Goal: Information Seeking & Learning: Learn about a topic

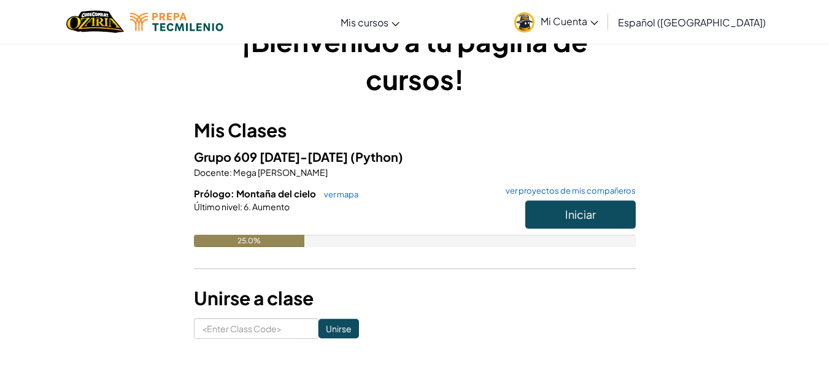
scroll to position [40, 0]
click at [562, 209] on button "Iniciar" at bounding box center [580, 214] width 110 height 28
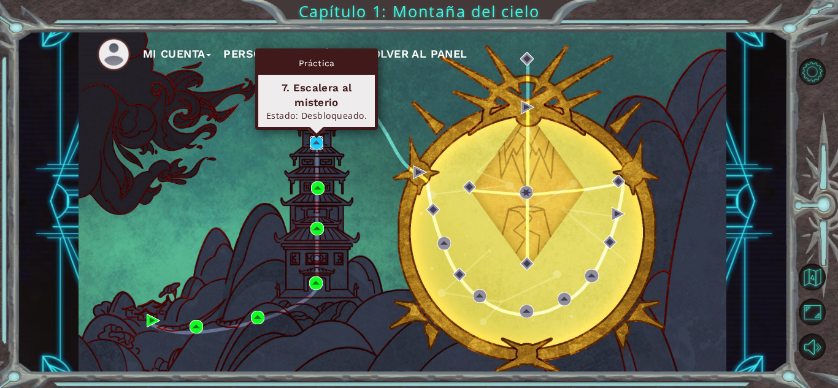
click at [310, 136] on img at bounding box center [316, 142] width 13 height 13
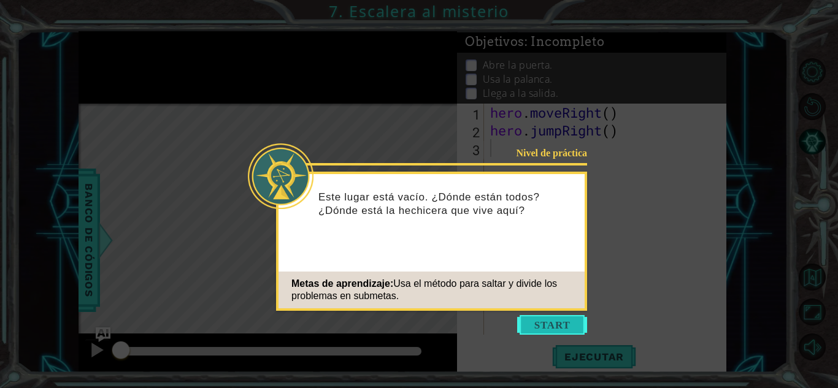
click at [544, 321] on button "Start" at bounding box center [552, 325] width 70 height 20
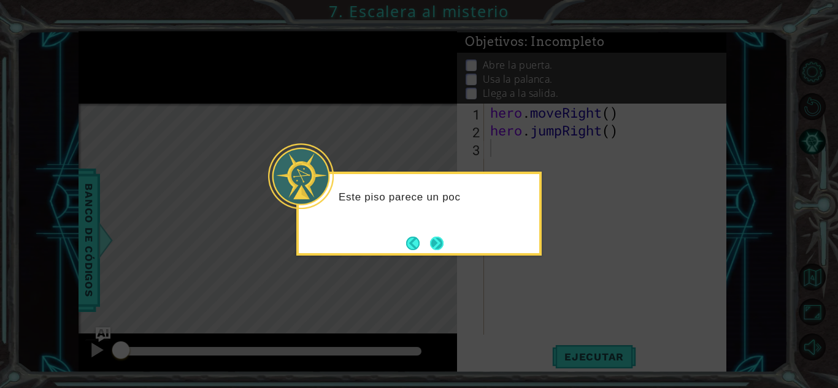
click at [435, 236] on button "Next" at bounding box center [437, 243] width 17 height 17
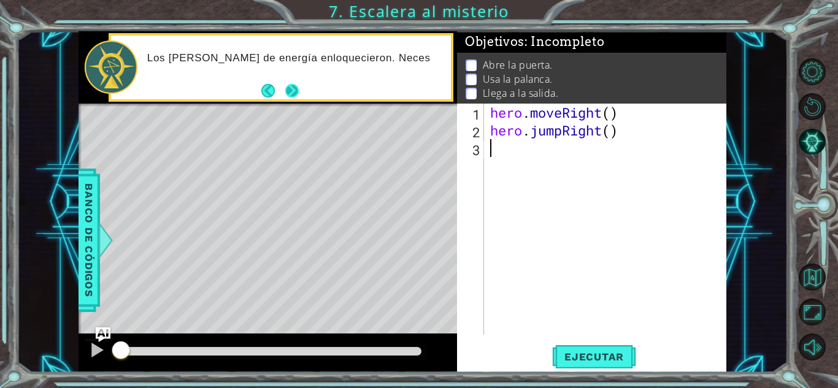
click at [296, 84] on button "Next" at bounding box center [291, 90] width 17 height 17
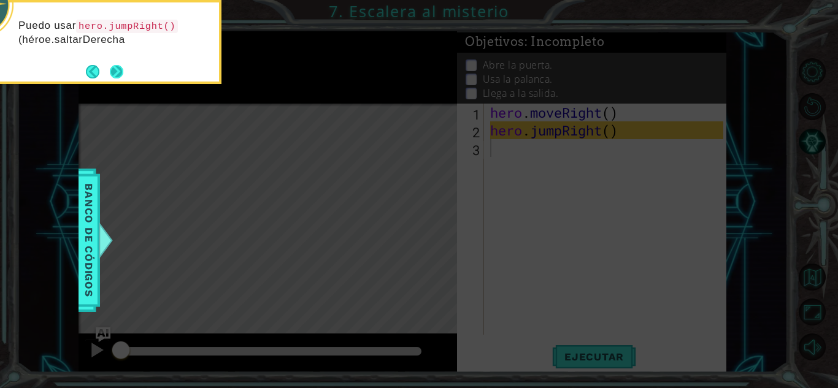
click at [109, 64] on button "Next" at bounding box center [117, 72] width 20 height 20
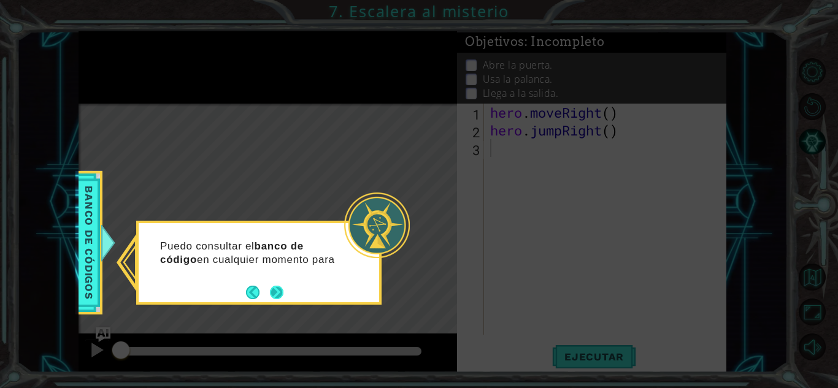
click at [279, 289] on button "Next" at bounding box center [276, 292] width 15 height 15
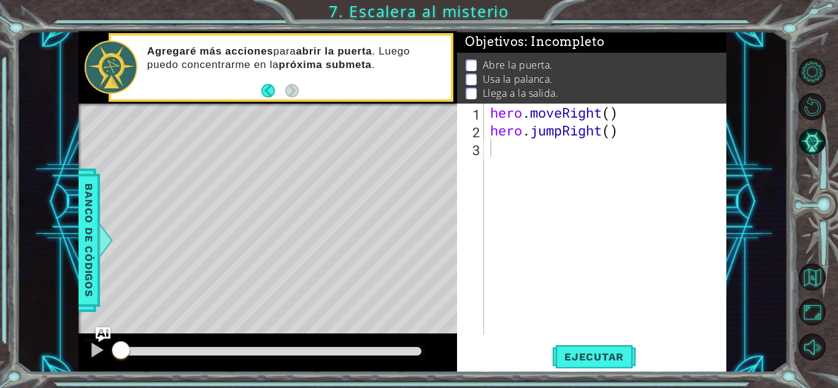
scroll to position [1, 0]
click at [485, 149] on div "1 2 3 hero . moveRight ( ) hero . jumpRight ( ) ההההההההההההההההההההההההההההההה…" at bounding box center [590, 219] width 266 height 231
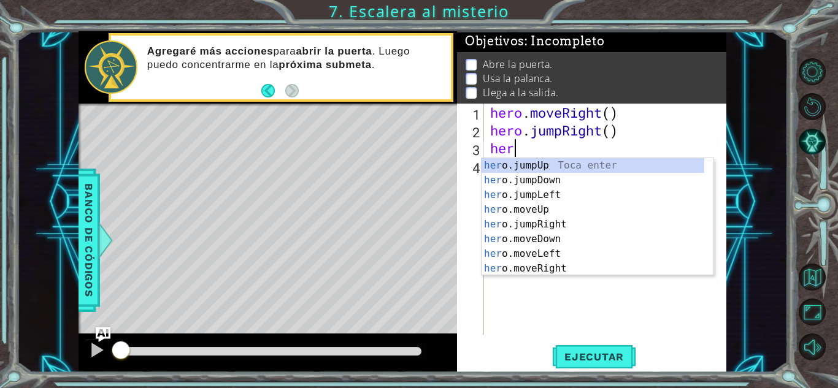
scroll to position [0, 1]
click at [548, 221] on div "hero .jumpUp Toca enter hero .jumpDown Toca enter hero .jumpLeft Toca enter her…" at bounding box center [593, 231] width 223 height 147
type textarea "hero.moveUp(1)"
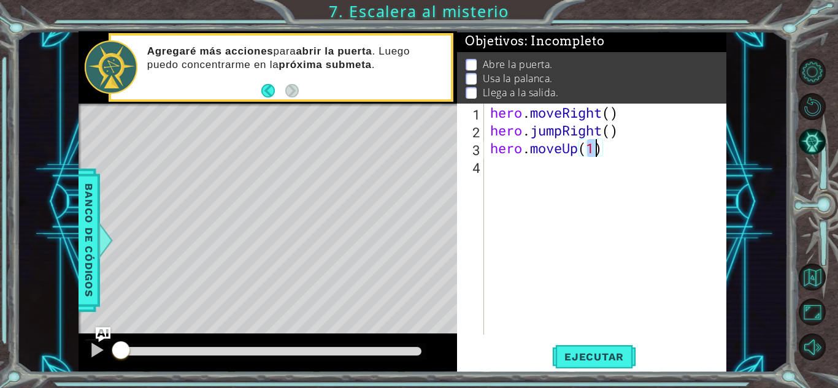
click at [515, 177] on div "hero . moveRight ( ) hero . jumpRight ( ) hero . moveUp ( 1 )" at bounding box center [609, 237] width 242 height 267
click at [601, 155] on div "hero . moveRight ( ) hero . jumpRight ( ) hero . moveUp ( 1 )" at bounding box center [609, 237] width 242 height 267
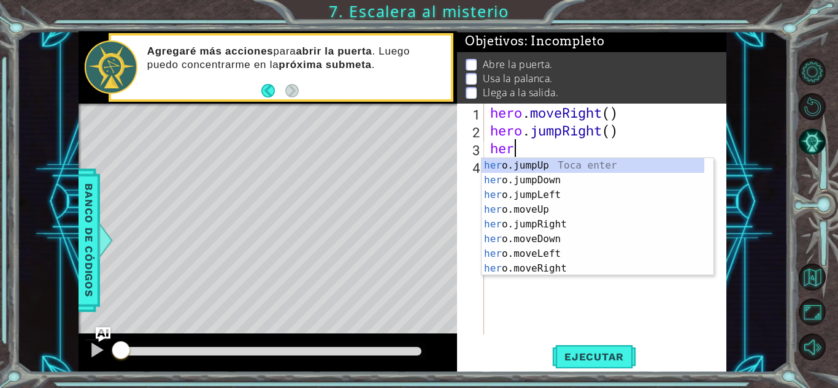
type textarea "h"
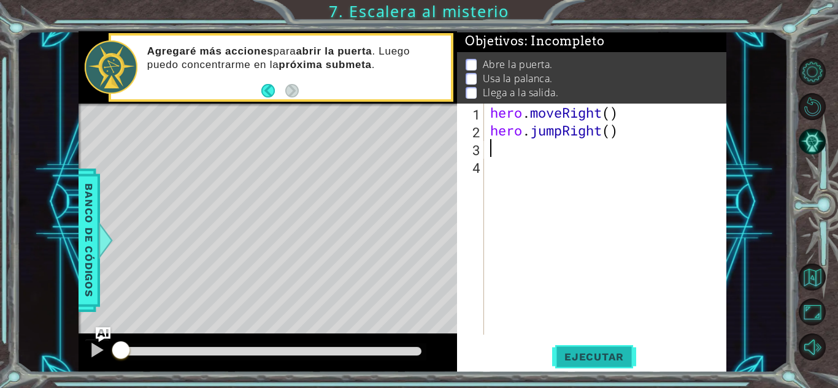
click at [567, 351] on span "Ejecutar" at bounding box center [594, 357] width 84 height 12
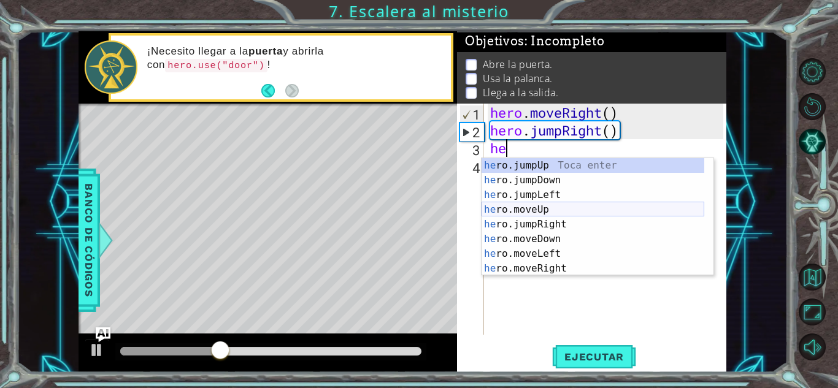
click at [542, 205] on div "he ro.jumpUp Toca enter he ro.jumpDown Toca enter he ro.jumpLeft Toca enter he …" at bounding box center [593, 231] width 223 height 147
type textarea "hero.moveUp(1)"
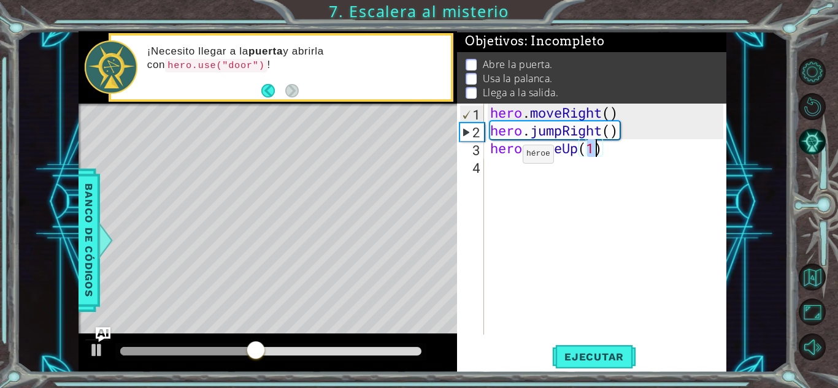
click at [504, 155] on div "hero . moveRight ( ) hero . jumpRight ( ) hero . moveUp ( 1 )" at bounding box center [609, 237] width 242 height 267
click at [613, 158] on div "hero . moveRight ( ) hero . jumpRight ( ) hero . moveUp ( 1 )" at bounding box center [609, 237] width 242 height 267
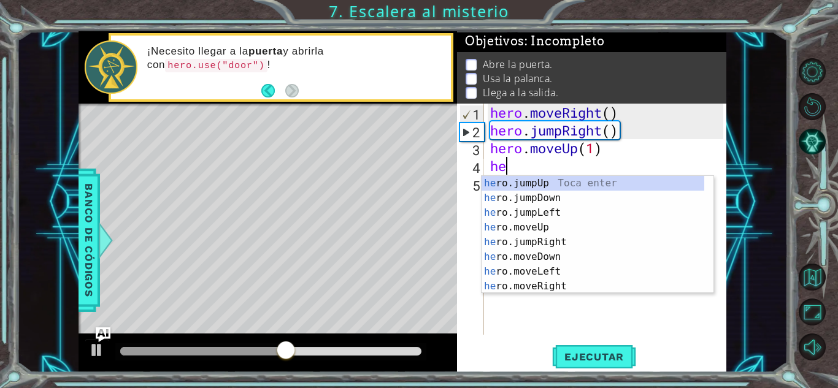
type textarea "hero"
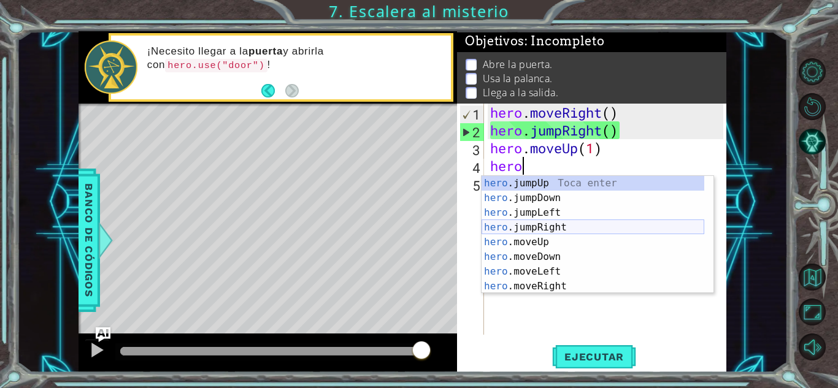
click at [522, 226] on div "hero .jumpUp Toca enter hero .jumpDown Toca enter hero .jumpLeft Toca enter her…" at bounding box center [593, 249] width 223 height 147
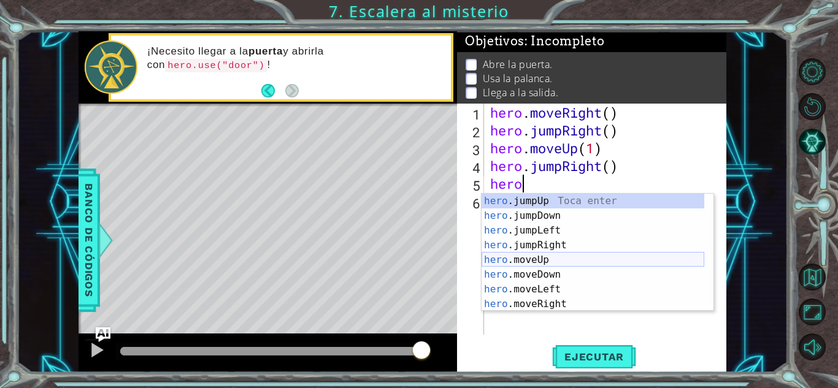
click at [544, 256] on div "hero .jumpUp Toca enter hero .jumpDown Toca enter hero .jumpLeft Toca enter her…" at bounding box center [593, 267] width 223 height 147
type textarea "hero.moveUp(1)"
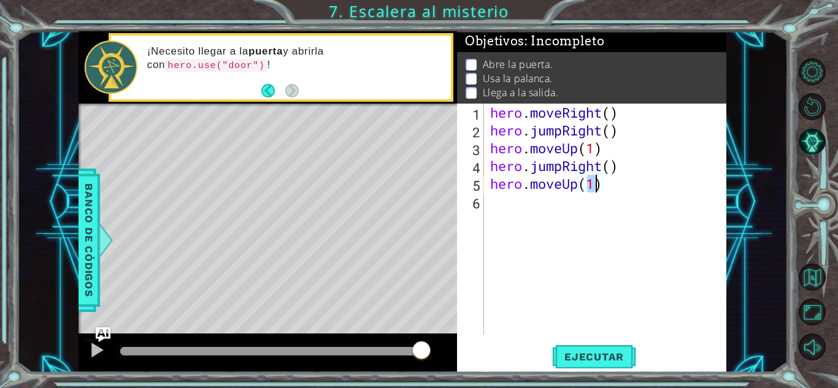
click at [499, 202] on div "hero . moveRight ( ) hero . jumpRight ( ) hero . moveUp ( 1 ) hero . jumpRight …" at bounding box center [609, 237] width 242 height 267
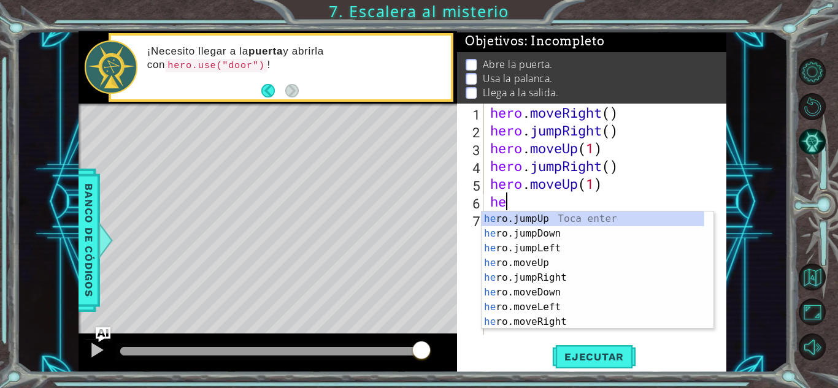
type textarea "hero"
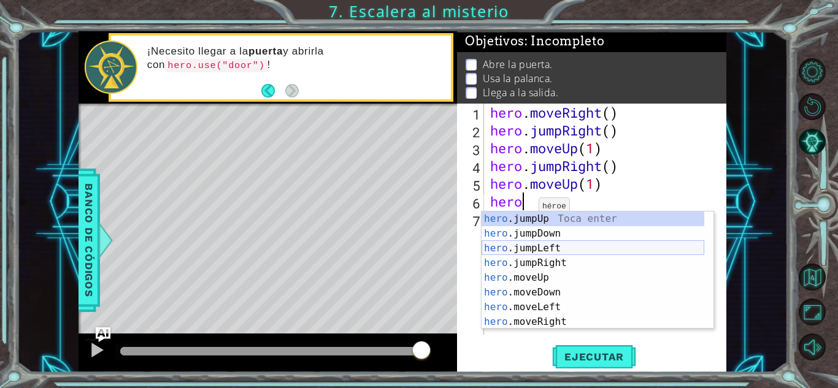
click at [523, 242] on div "hero .jumpUp Toca enter hero .jumpDown Toca enter hero .jumpLeft Toca enter her…" at bounding box center [593, 285] width 223 height 147
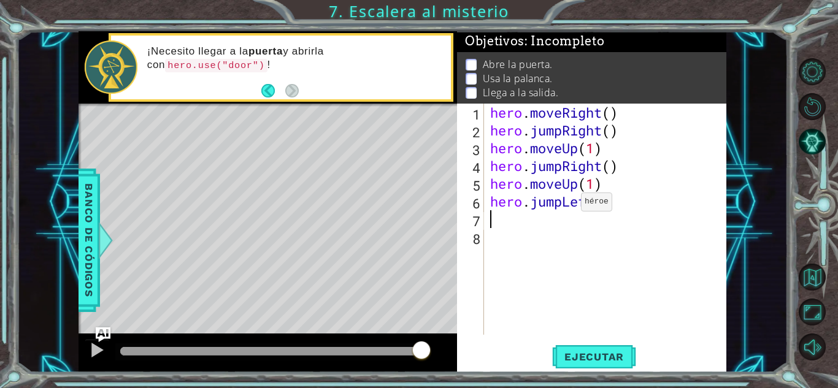
click at [563, 204] on div "hero . moveRight ( ) hero . jumpRight ( ) hero . moveUp ( 1 ) hero . jumpRight …" at bounding box center [609, 237] width 242 height 267
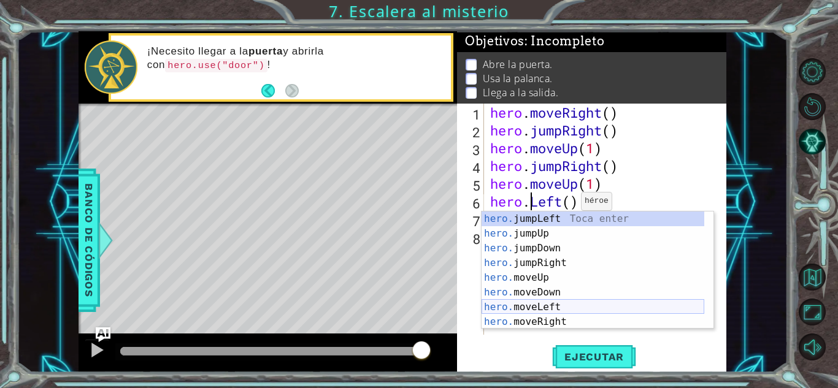
click at [548, 304] on div "hero. jumpLeft Toca enter hero. jumpUp Toca enter hero. jumpDown Toca enter her…" at bounding box center [593, 285] width 223 height 147
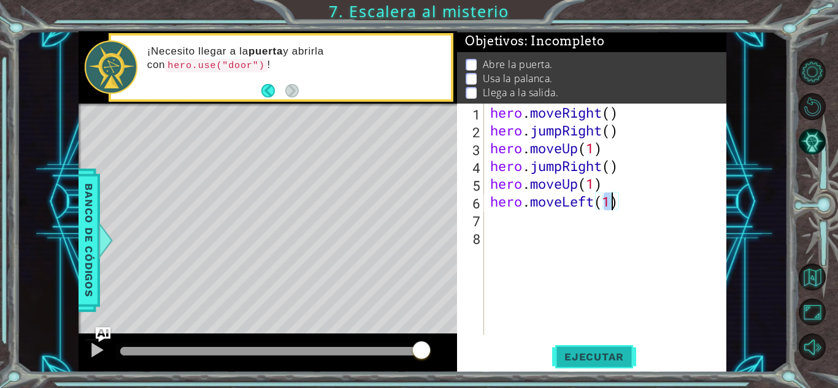
click at [581, 354] on span "Ejecutar" at bounding box center [594, 357] width 84 height 12
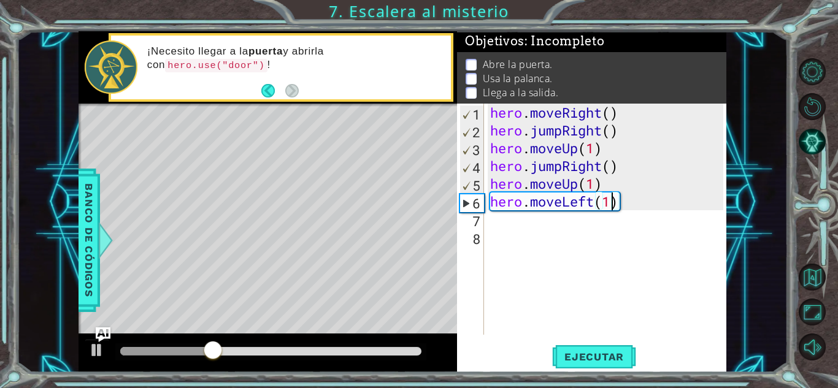
click at [621, 204] on div "hero . moveRight ( ) hero . jumpRight ( ) hero . moveUp ( 1 ) hero . jumpRight …" at bounding box center [609, 237] width 242 height 267
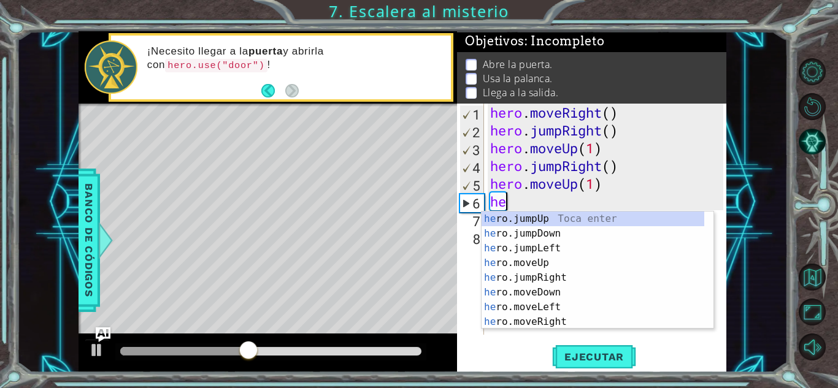
type textarea "h"
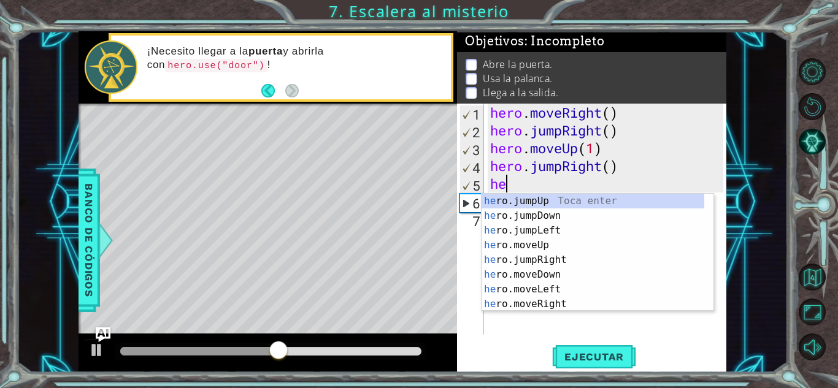
type textarea "h"
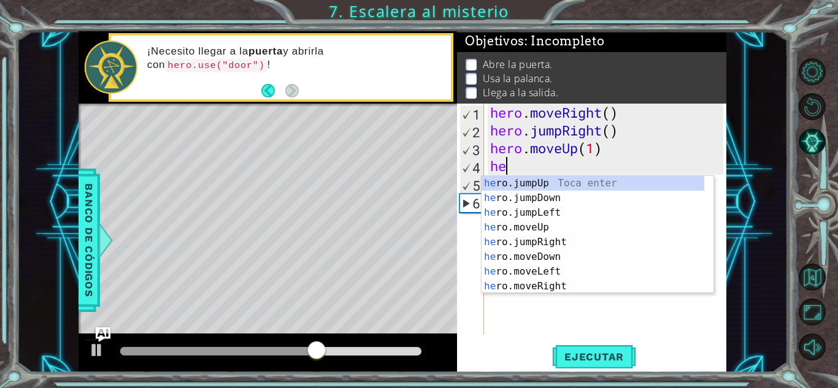
type textarea "h"
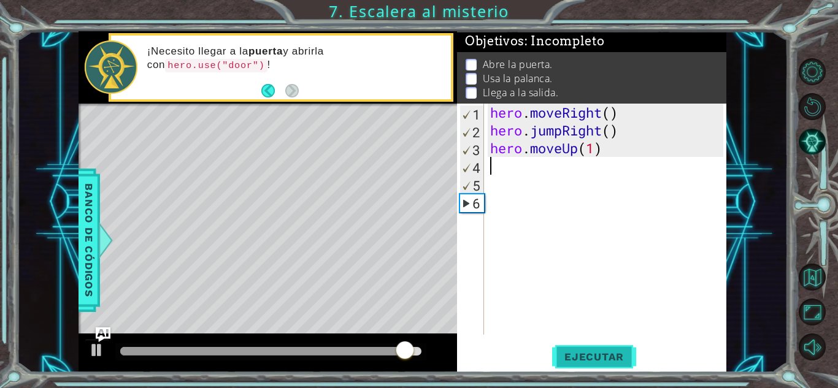
click at [577, 354] on span "Ejecutar" at bounding box center [594, 357] width 84 height 12
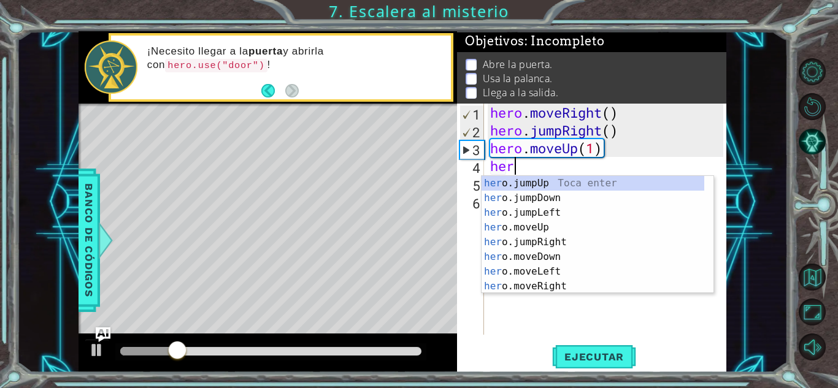
type textarea "hero"
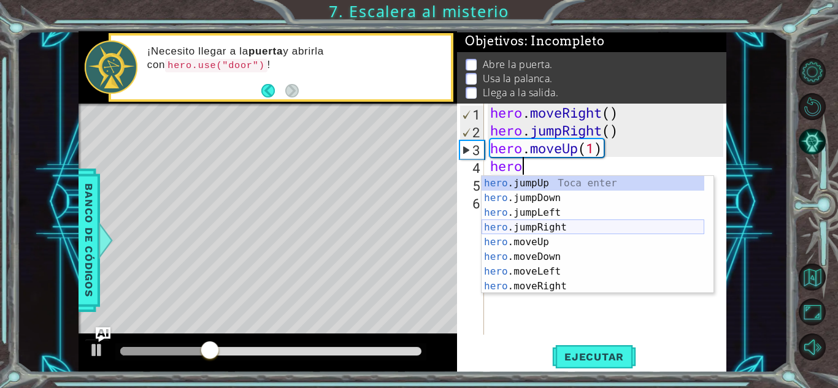
click at [547, 224] on div "hero .jumpUp Toca enter hero .jumpDown Toca enter hero .jumpLeft Toca enter her…" at bounding box center [593, 249] width 223 height 147
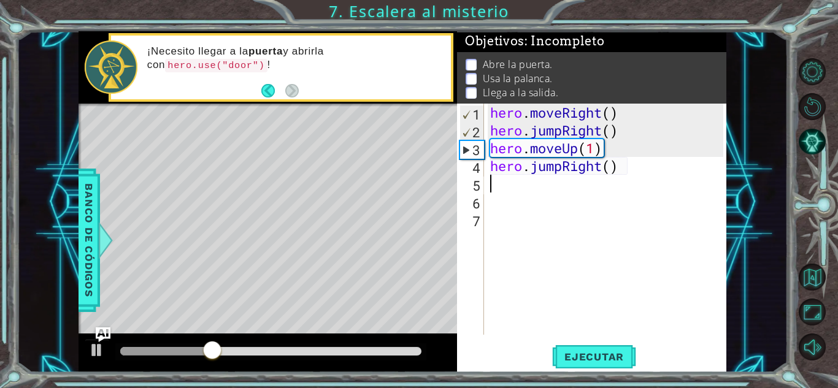
scroll to position [0, 0]
drag, startPoint x: 564, startPoint y: 169, endPoint x: 530, endPoint y: 167, distance: 34.4
click at [530, 167] on div "hero . moveRight ( ) hero . jumpRight ( ) hero . moveUp ( 1 ) hero . jumpRight …" at bounding box center [609, 237] width 242 height 267
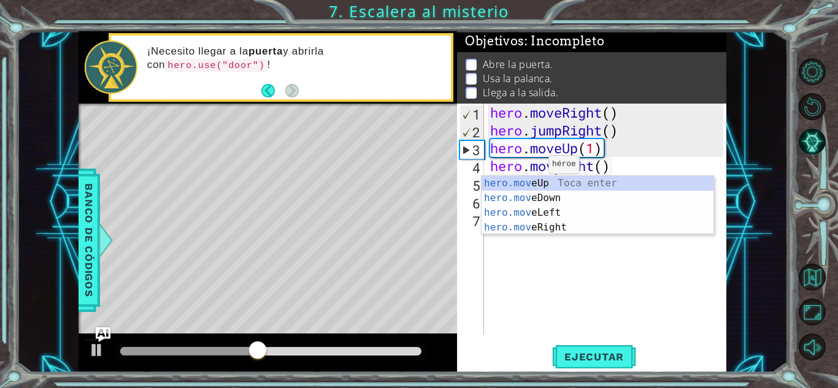
scroll to position [0, 3]
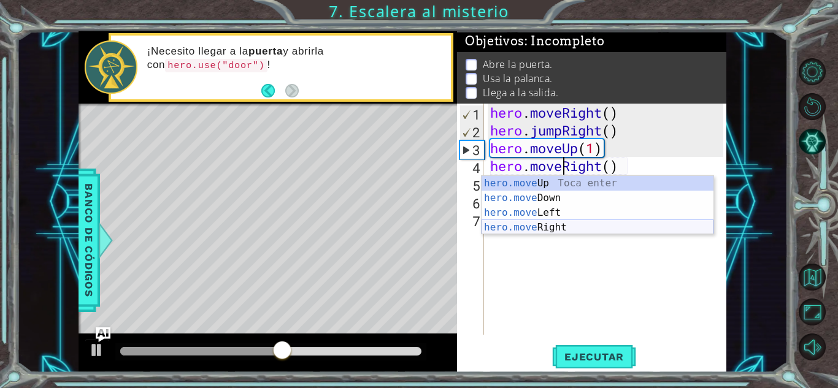
click at [556, 225] on div "hero.move Up Toca enter hero.move Down Toca enter hero.move Left Toca enter her…" at bounding box center [598, 220] width 232 height 88
type textarea "hero.moveRight(1)"
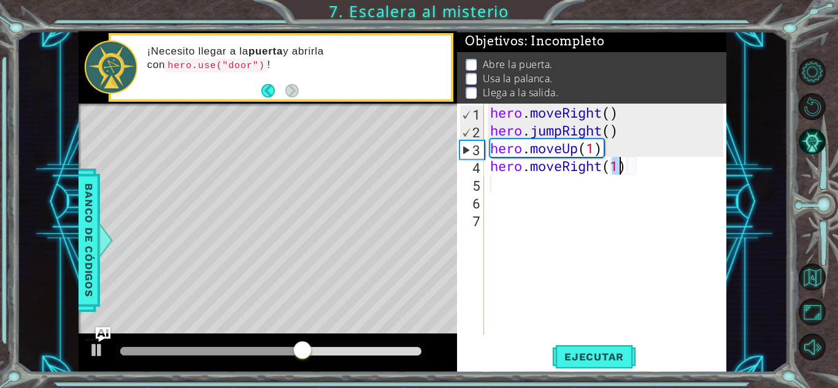
click at [493, 196] on div "hero . moveRight ( ) hero . jumpRight ( ) hero . moveUp ( 1 ) hero . moveRight …" at bounding box center [609, 237] width 242 height 267
click at [490, 182] on div "hero . moveRight ( ) hero . jumpRight ( ) hero . moveUp ( 1 ) hero . moveRight …" at bounding box center [609, 237] width 242 height 267
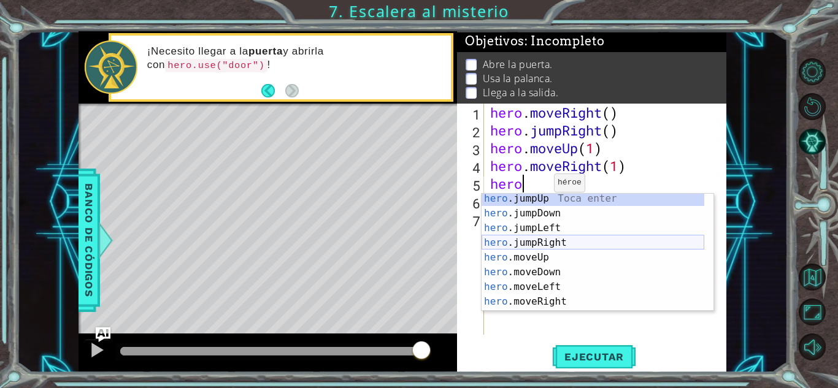
scroll to position [15, 0]
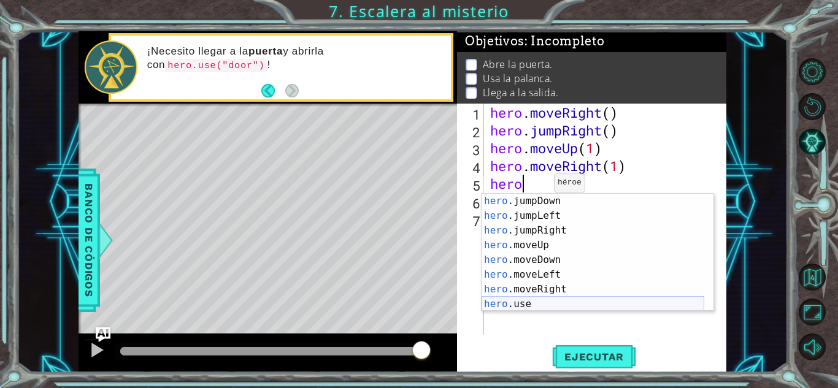
click at [529, 300] on div "hero .jumpDown Toca enter hero .jumpLeft Toca enter hero .jumpRight Toca enter …" at bounding box center [593, 267] width 223 height 147
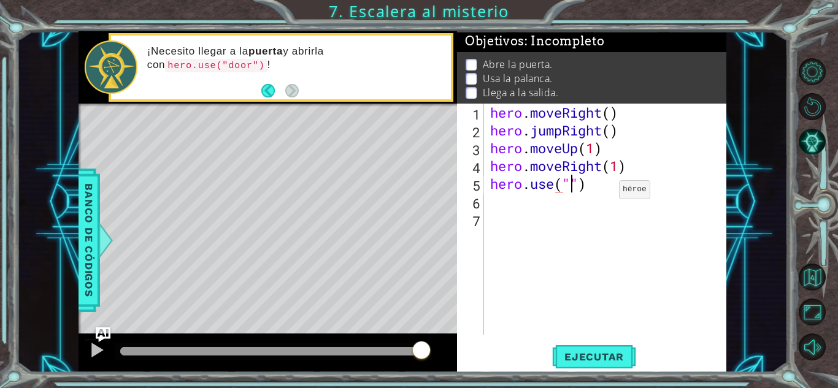
scroll to position [0, 4]
type textarea "hero.use("door")"
click at [553, 208] on div "hero . moveRight ( ) hero . jumpRight ( ) hero . moveUp ( 1 ) hero . moveRight …" at bounding box center [609, 237] width 242 height 267
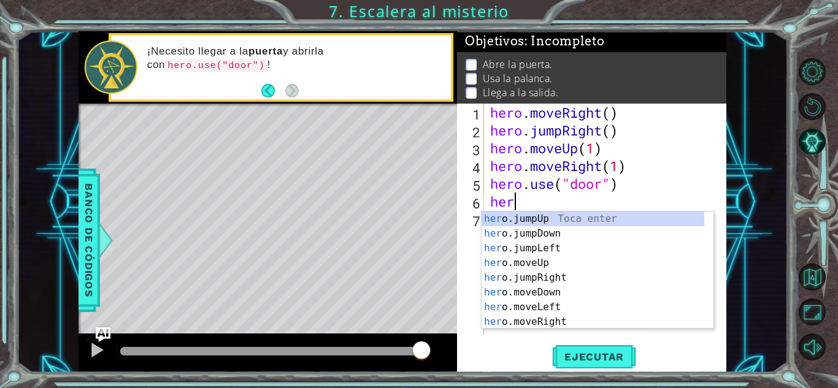
scroll to position [0, 1]
click at [542, 273] on div "hero .jumpUp Toca enter hero .jumpDown Toca enter hero .jumpLeft Toca enter her…" at bounding box center [593, 285] width 223 height 147
type textarea "hero.moveUp(1)"
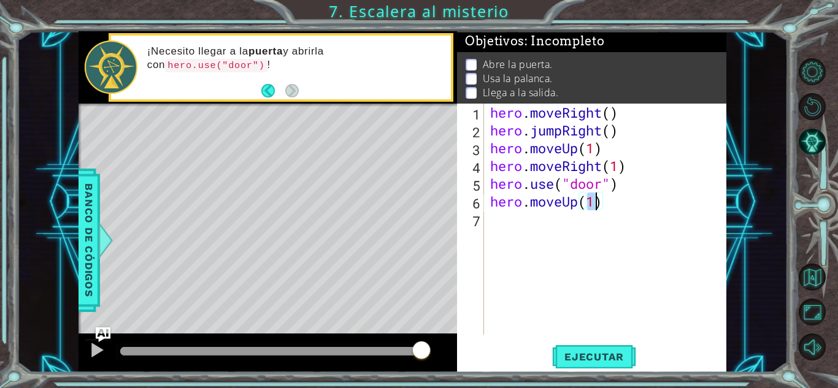
click at [538, 225] on div "hero . moveRight ( ) hero . jumpRight ( ) hero . moveUp ( 1 ) hero . moveRight …" at bounding box center [609, 237] width 242 height 267
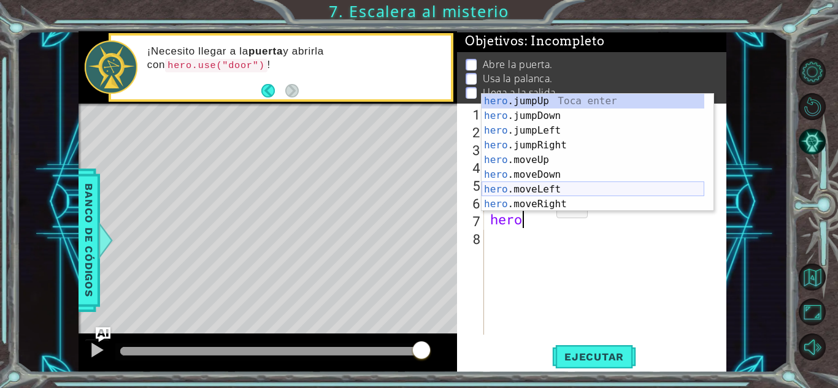
click at [551, 183] on div "hero .jumpUp Toca enter hero .jumpDown Toca enter hero .jumpLeft Toca enter her…" at bounding box center [593, 167] width 223 height 147
type textarea "hero.moveLeft(1)"
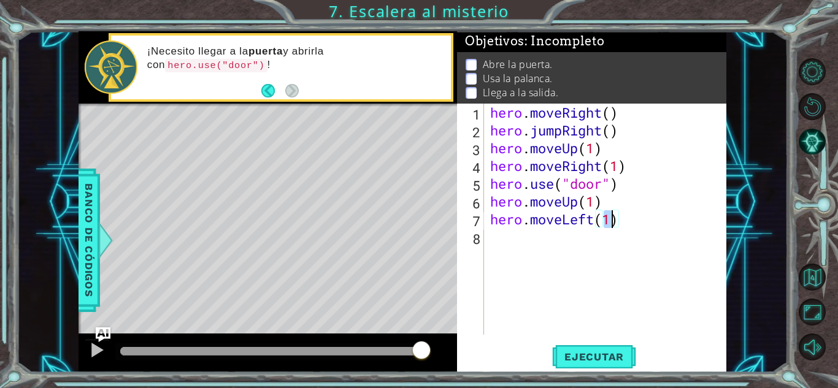
click at [528, 242] on div "hero . moveRight ( ) hero . jumpRight ( ) hero . moveUp ( 1 ) hero . moveRight …" at bounding box center [609, 237] width 242 height 267
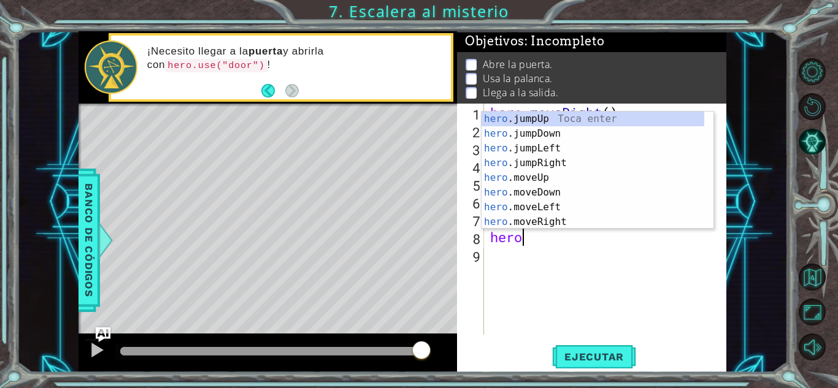
scroll to position [0, 1]
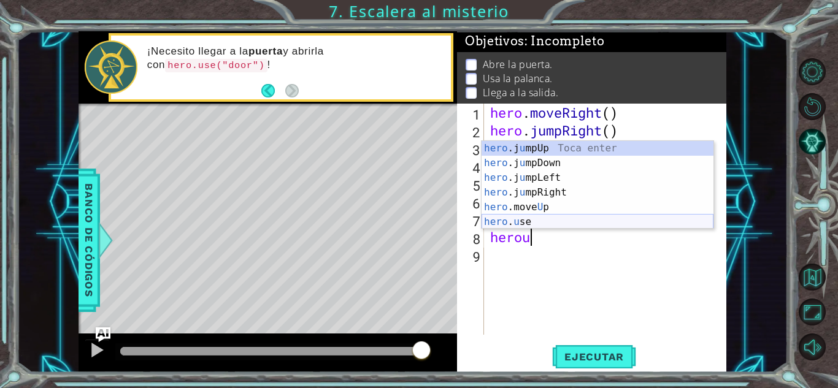
click at [519, 220] on div "hero .j u mpUp Toca enter hero .j u [GEOGRAPHIC_DATA] Toca enter hero .j u mpLe…" at bounding box center [598, 200] width 232 height 118
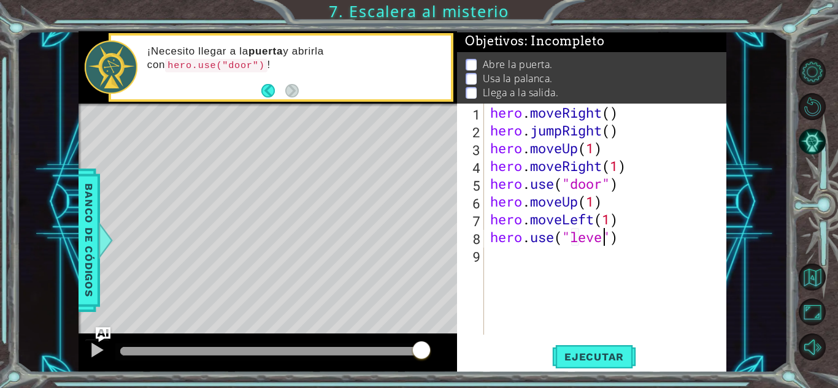
type textarea "hero.use("lever")"
click at [513, 261] on div "hero . moveRight ( ) hero . jumpRight ( ) hero . moveUp ( 1 ) hero . moveRight …" at bounding box center [609, 237] width 242 height 267
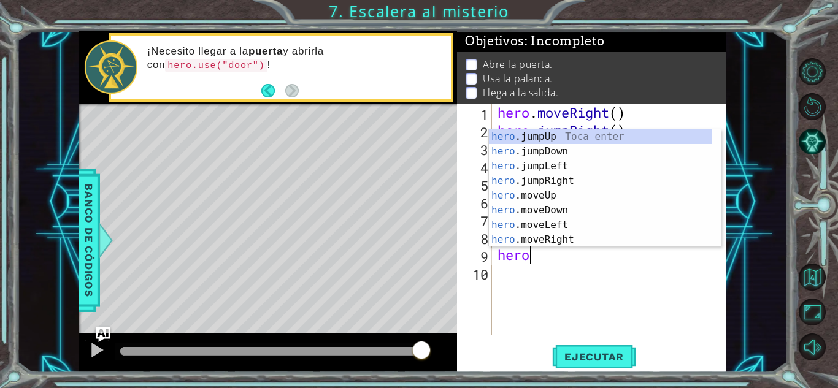
scroll to position [0, 1]
click at [553, 221] on div "hero .jumpUp Toca enter hero .jumpDown Toca enter hero .jumpLeft Toca enter her…" at bounding box center [600, 202] width 223 height 147
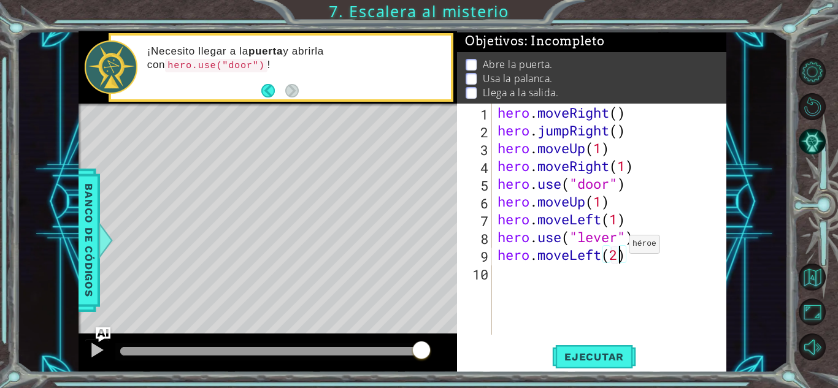
scroll to position [0, 5]
click at [594, 351] on span "Ejecutar" at bounding box center [594, 357] width 84 height 12
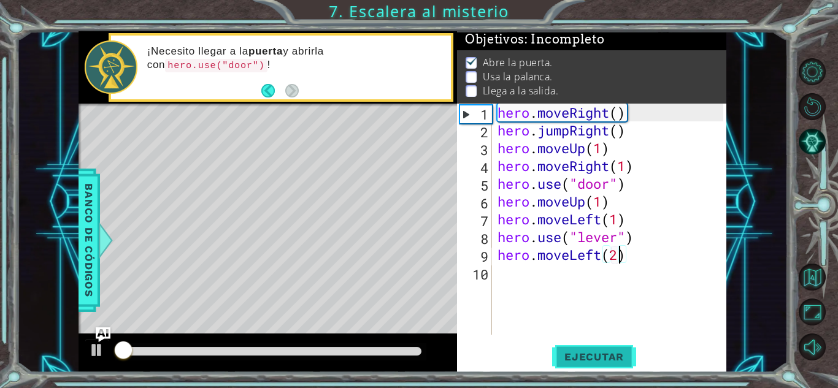
scroll to position [9, 0]
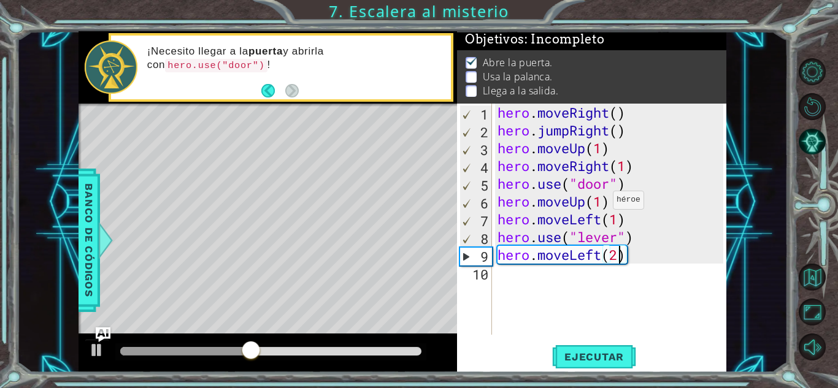
click at [602, 203] on div "hero . moveRight ( ) hero . jumpRight ( ) hero . moveUp ( 1 ) hero . moveRight …" at bounding box center [612, 237] width 234 height 267
type textarea "hero.moveUp(2)"
click at [596, 356] on span "Ejecutar" at bounding box center [594, 357] width 84 height 12
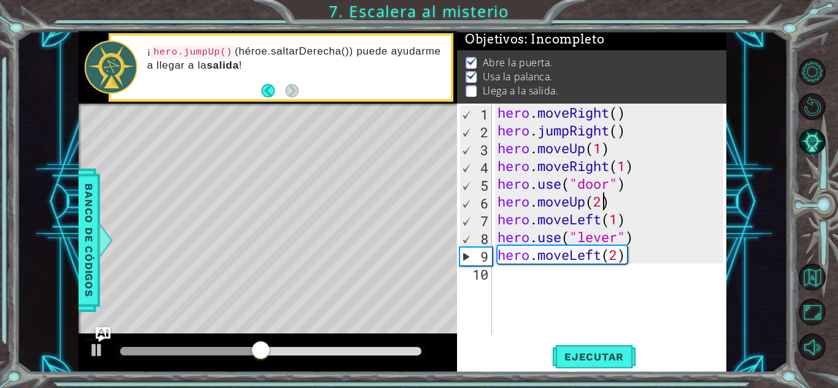
click at [530, 271] on div "hero . moveRight ( ) hero . jumpRight ( ) hero . moveUp ( 1 ) hero . moveRight …" at bounding box center [612, 237] width 234 height 267
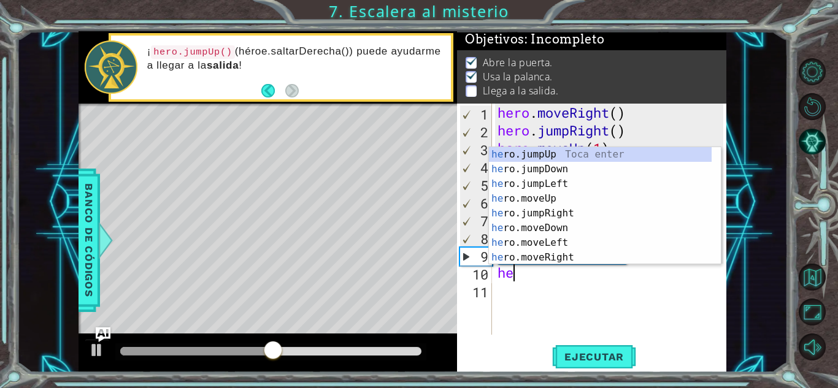
type textarea "hero"
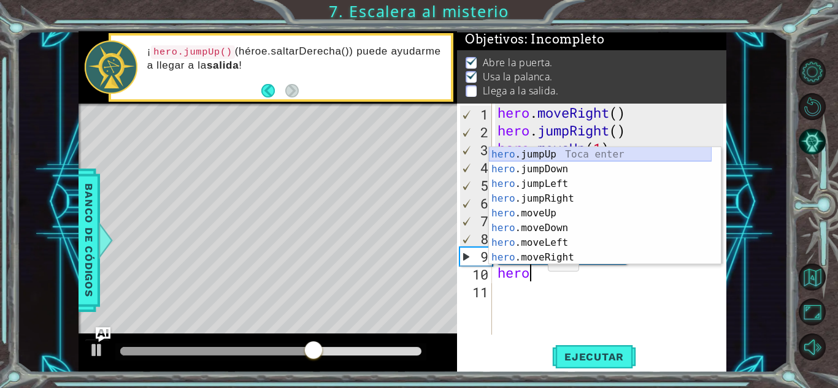
click at [550, 149] on div "hero .jumpUp Toca enter hero .jumpDown Toca enter hero .jumpLeft Toca enter her…" at bounding box center [600, 220] width 223 height 147
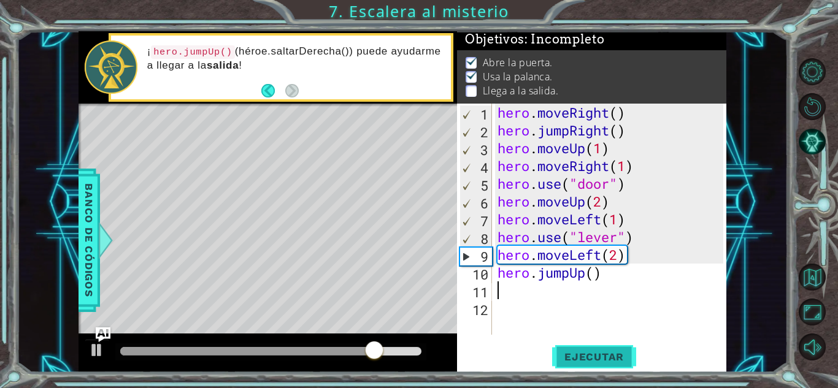
click at [596, 353] on span "Ejecutar" at bounding box center [594, 357] width 84 height 12
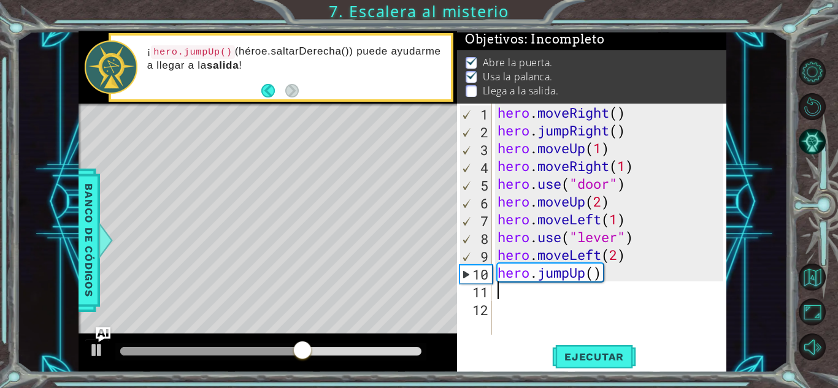
click at [525, 291] on div "hero . moveRight ( ) hero . jumpRight ( ) hero . moveUp ( 1 ) hero . moveRight …" at bounding box center [612, 237] width 234 height 267
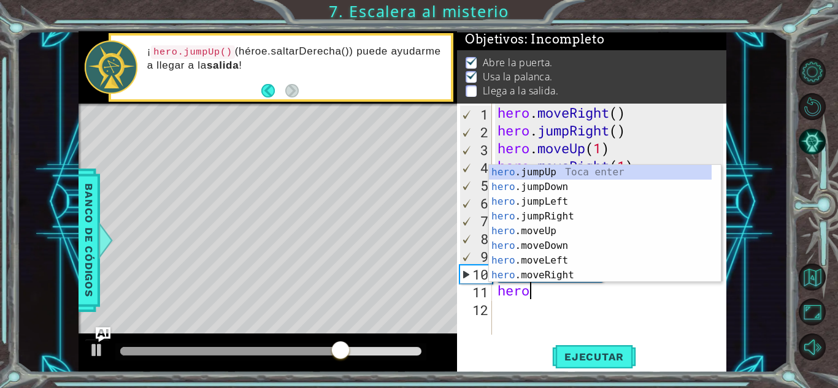
scroll to position [0, 1]
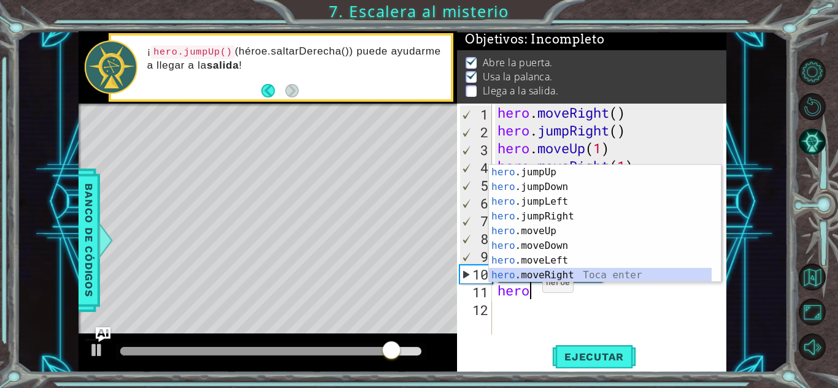
click at [570, 271] on div "hero .jumpUp Toca enter hero .jumpDown Toca enter hero .jumpLeft Toca enter her…" at bounding box center [600, 238] width 223 height 147
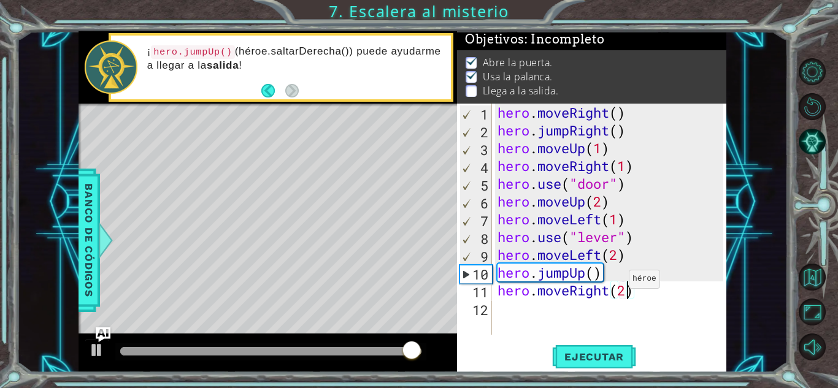
scroll to position [0, 6]
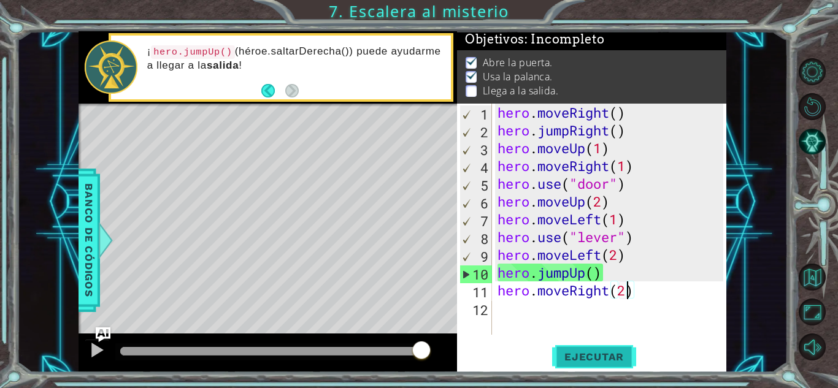
type textarea "hero.moveRight(2)"
click at [602, 355] on span "Ejecutar" at bounding box center [594, 357] width 84 height 12
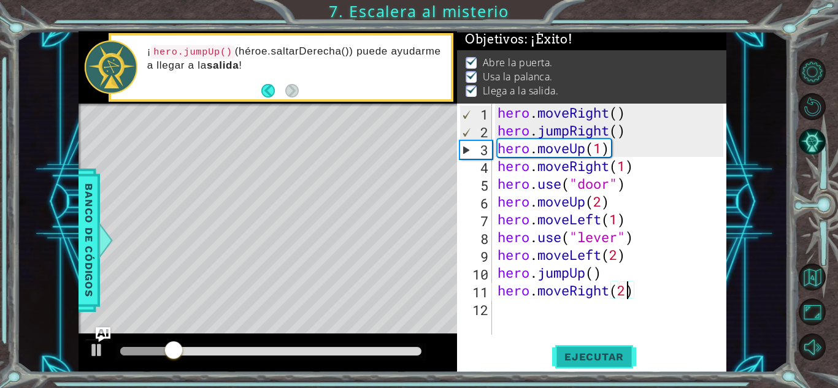
click at [581, 351] on span "Ejecutar" at bounding box center [594, 357] width 84 height 12
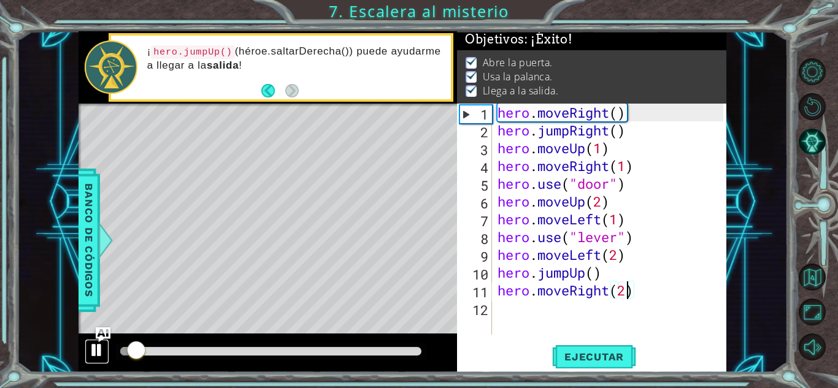
click at [91, 343] on div at bounding box center [97, 350] width 16 height 16
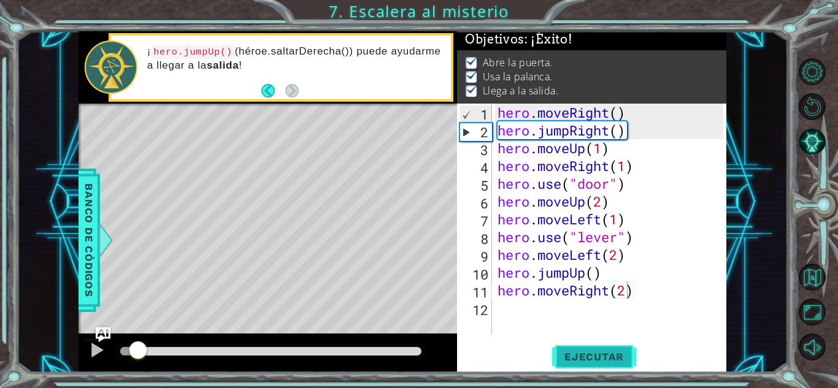
click at [582, 355] on span "Ejecutar" at bounding box center [594, 357] width 84 height 12
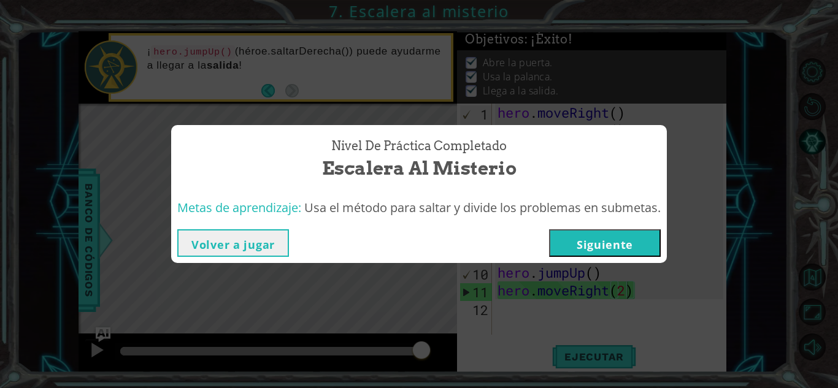
click at [613, 242] on button "Siguiente" at bounding box center [605, 243] width 112 height 28
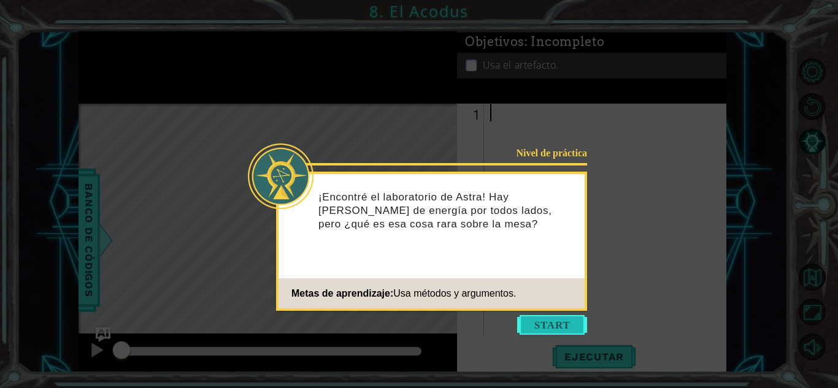
click at [537, 324] on button "Start" at bounding box center [552, 325] width 70 height 20
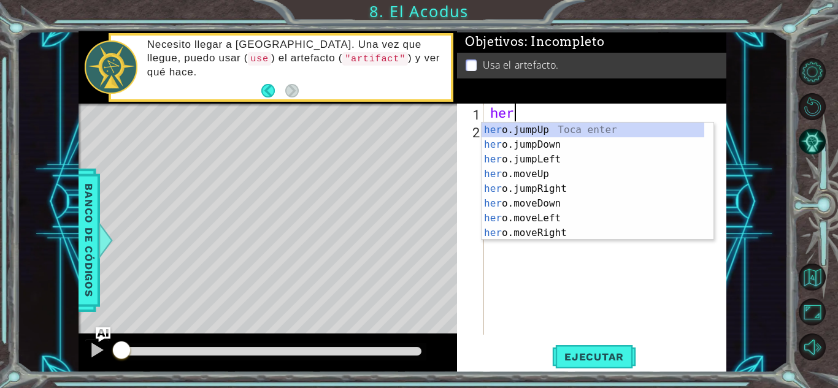
scroll to position [0, 1]
click at [520, 186] on div "hero .jumpUp Toca enter hero .jumpDown Toca enter hero .jumpLeft Toca enter her…" at bounding box center [593, 196] width 223 height 147
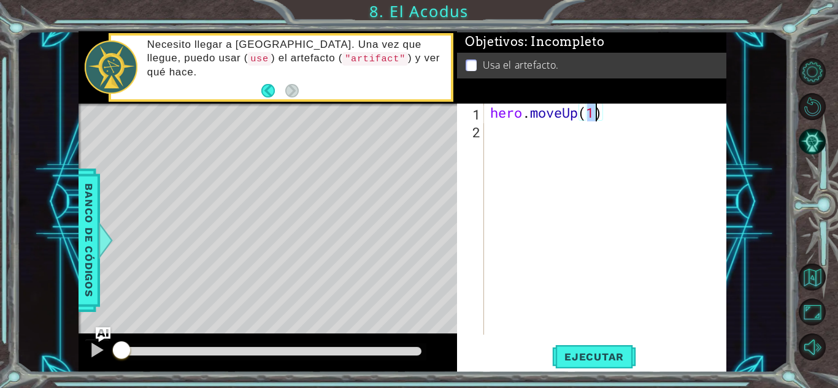
type textarea "hero.moveUp(2)"
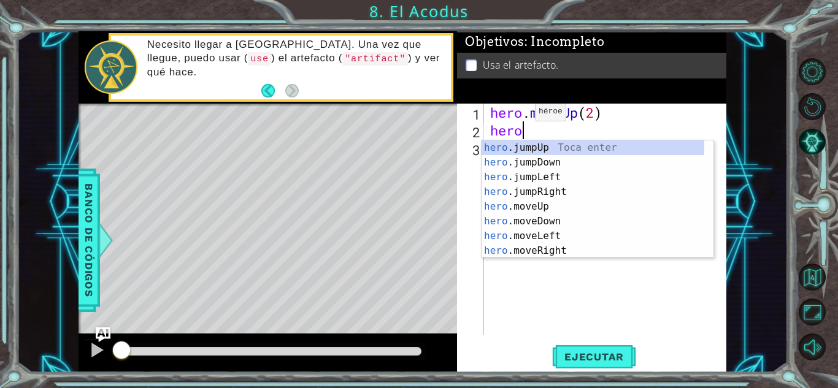
scroll to position [0, 1]
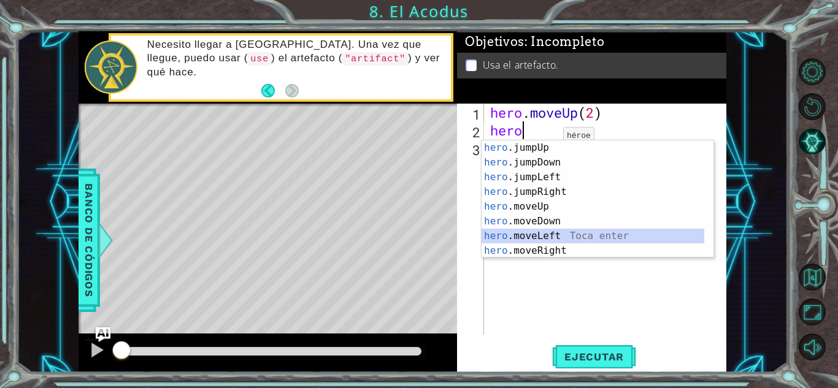
click at [551, 232] on div "hero .jumpUp Toca enter hero .jumpDown Toca enter hero .jumpLeft Toca enter her…" at bounding box center [593, 213] width 223 height 147
type textarea "hero.moveLeft(1)"
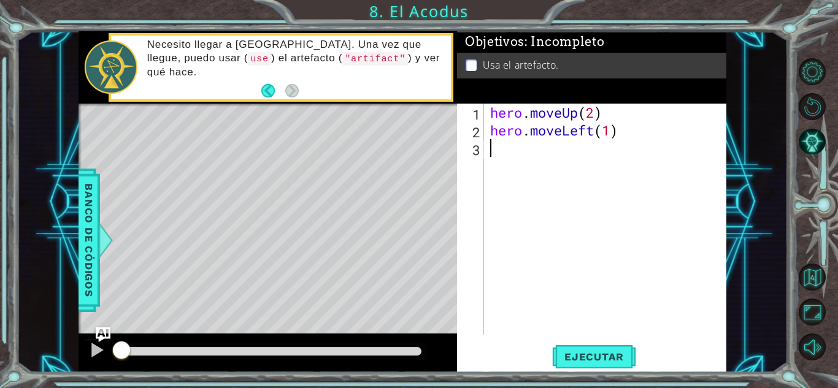
click at [515, 165] on div "hero . moveUp ( 2 ) hero . moveLeft ( 1 )" at bounding box center [609, 237] width 242 height 267
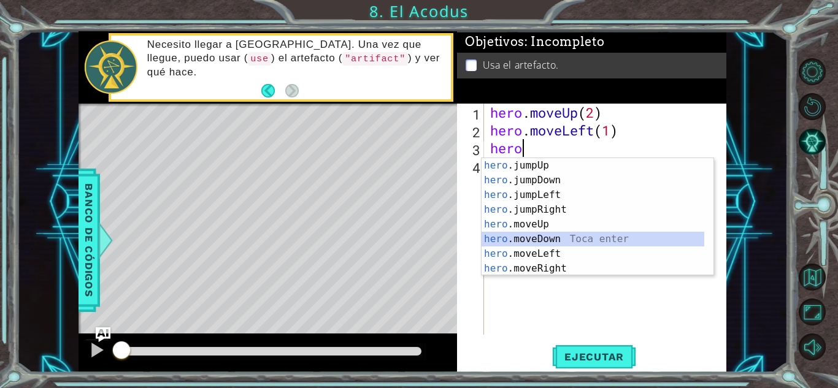
click at [528, 232] on div "hero .jumpUp Toca enter hero .jumpDown Toca enter hero .jumpLeft Toca enter her…" at bounding box center [593, 231] width 223 height 147
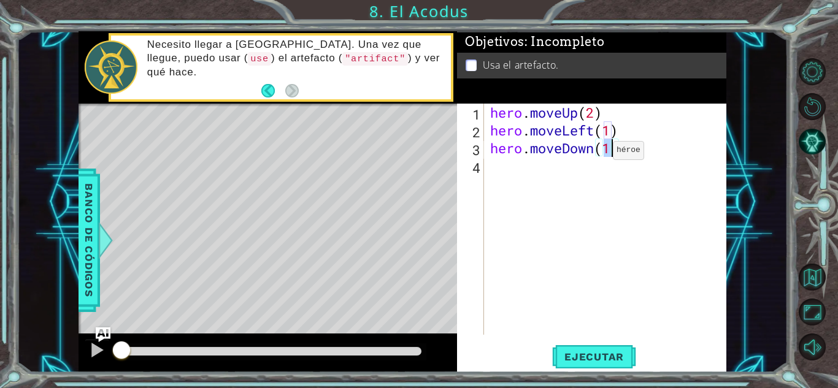
scroll to position [0, 5]
type textarea "hero.moveDown(3)"
click at [607, 351] on span "Ejecutar" at bounding box center [594, 357] width 84 height 12
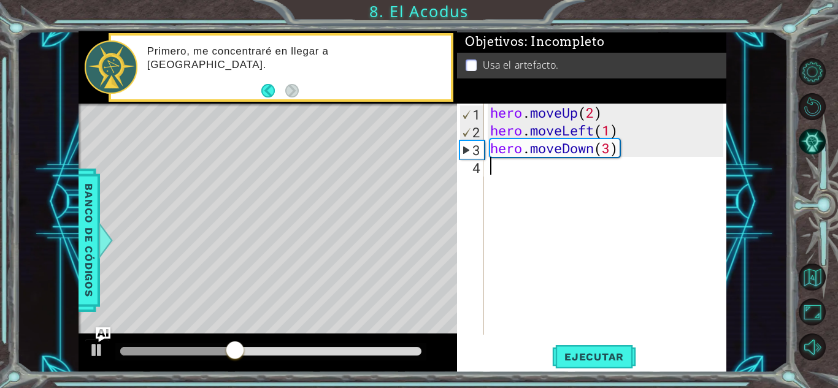
click at [534, 185] on div "hero . moveUp ( 2 ) hero . moveLeft ( 1 ) hero . moveDown ( 3 )" at bounding box center [609, 237] width 242 height 267
type textarea "h"
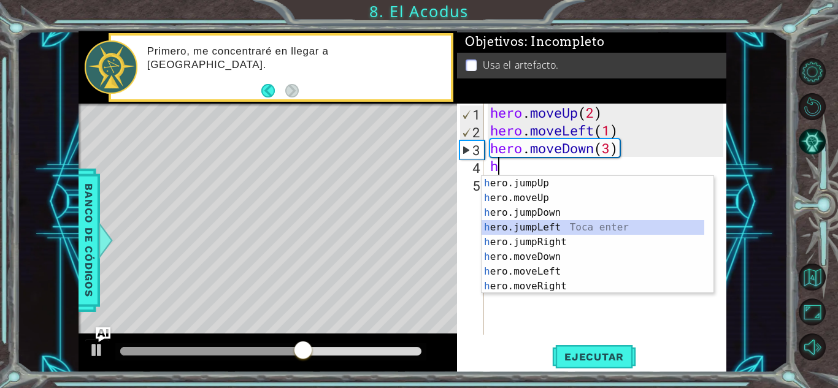
click at [534, 224] on div "h ero.jumpUp Toca enter h ero.moveUp Toca enter h ero.jumpDown Toca enter h ero…" at bounding box center [593, 249] width 223 height 147
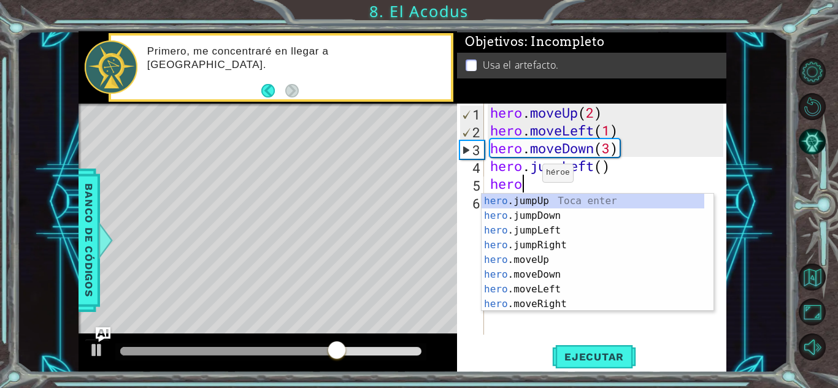
scroll to position [0, 1]
click at [547, 258] on div "hero .jumpUp Toca enter hero .jumpDown Toca enter hero .jumpLeft Toca enter her…" at bounding box center [593, 267] width 223 height 147
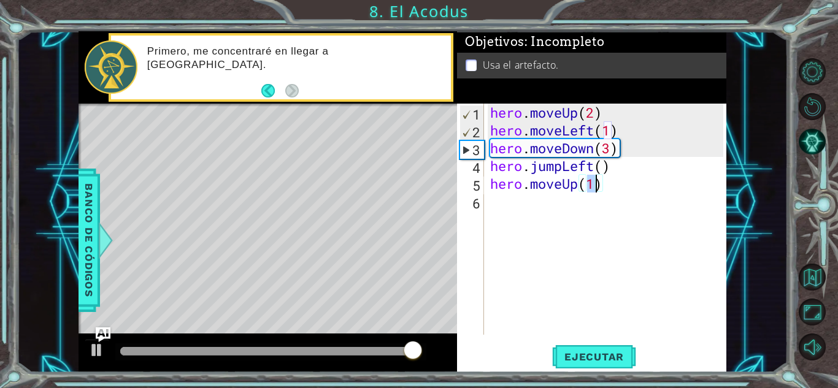
type textarea "hero.moveUp(3)"
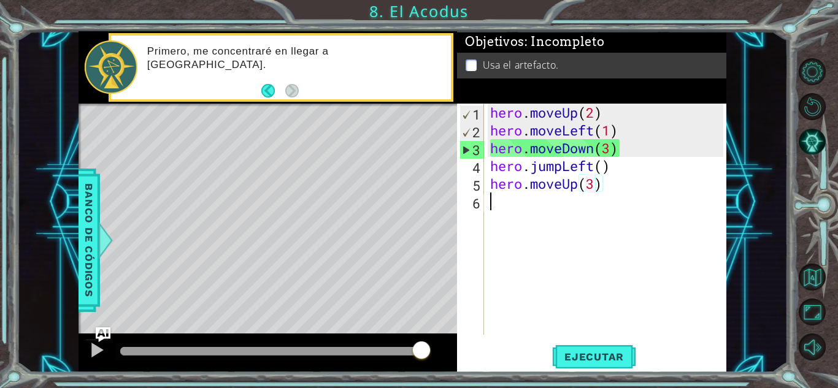
click at [505, 207] on div "hero . moveUp ( 2 ) hero . moveLeft ( 1 ) hero . moveDown ( 3 ) hero . jumpLeft…" at bounding box center [609, 237] width 242 height 267
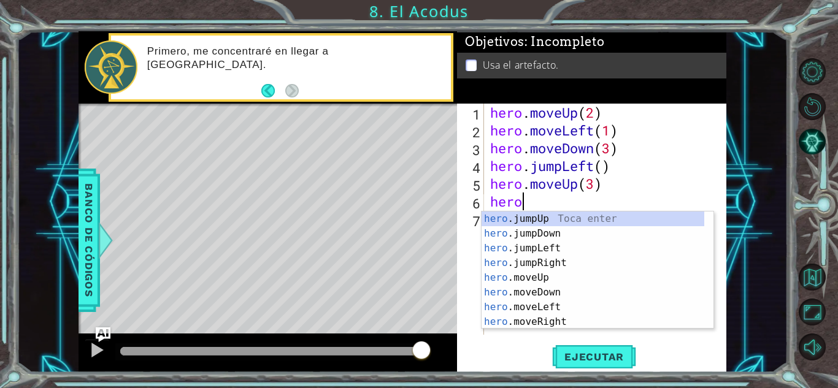
scroll to position [0, 1]
click at [547, 318] on div "hero .jumpUp Toca enter hero .jumpDown Toca enter hero .jumpLeft Toca enter her…" at bounding box center [593, 285] width 223 height 147
type textarea "hero.moveRight(1)"
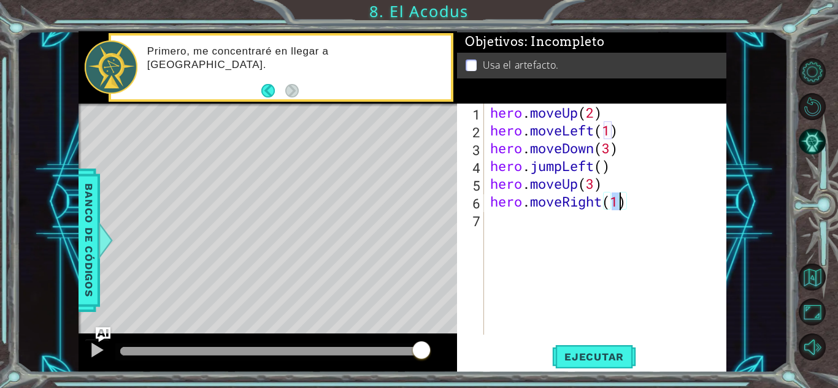
click at [554, 232] on div "hero . moveUp ( 2 ) hero . moveLeft ( 1 ) hero . moveDown ( 3 ) hero . jumpLeft…" at bounding box center [609, 237] width 242 height 267
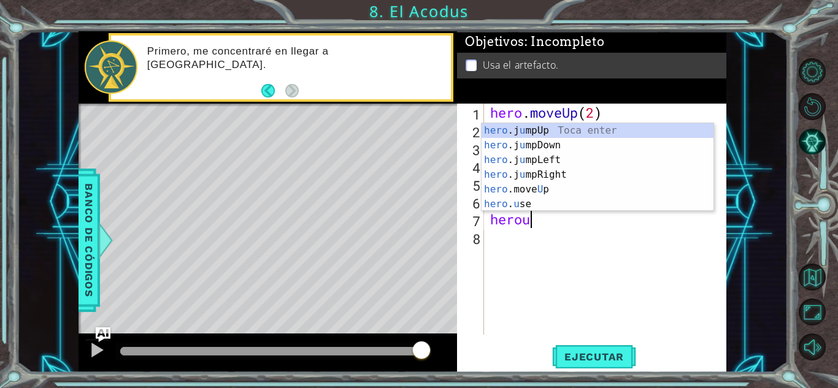
scroll to position [0, 1]
click at [512, 203] on div "hero .j u mpUp Toca enter hero .j u [GEOGRAPHIC_DATA] Toca enter hero .j u mpLe…" at bounding box center [598, 182] width 232 height 118
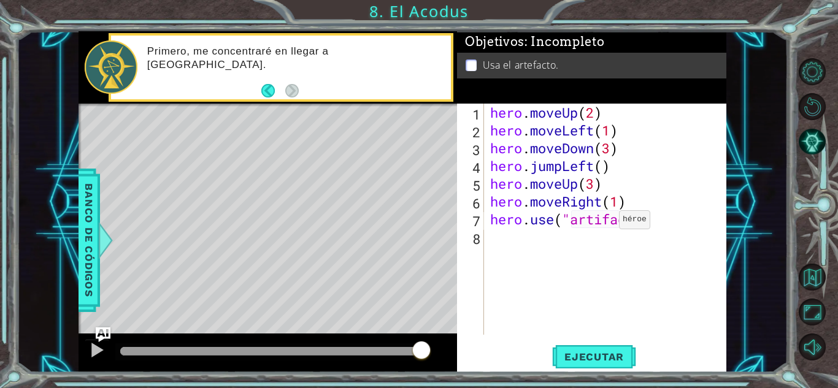
scroll to position [0, 6]
click at [588, 353] on span "Ejecutar" at bounding box center [594, 357] width 84 height 12
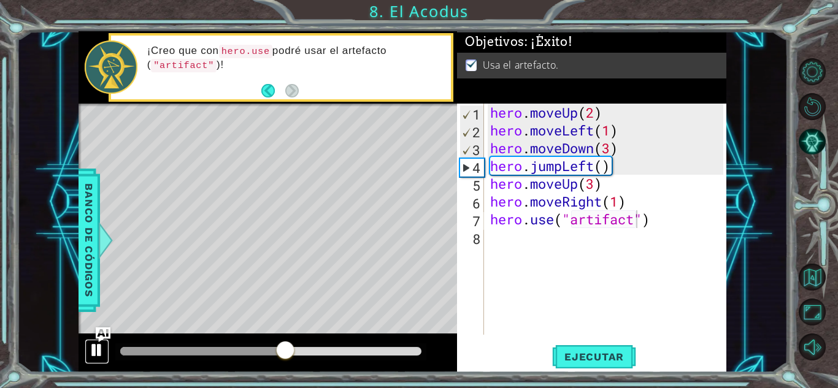
click at [94, 344] on div at bounding box center [97, 350] width 16 height 16
drag, startPoint x: 263, startPoint y: 345, endPoint x: 244, endPoint y: 345, distance: 19.6
click at [244, 345] on div at bounding box center [270, 352] width 311 height 17
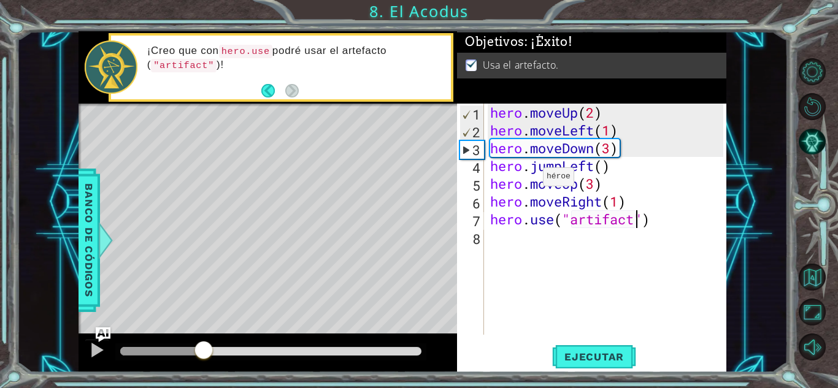
drag, startPoint x: 288, startPoint y: 340, endPoint x: 203, endPoint y: 346, distance: 85.4
click at [203, 346] on div at bounding box center [204, 351] width 22 height 22
click at [605, 140] on div "hero . moveUp ( 2 ) hero . moveLeft ( 1 ) hero . moveDown ( 3 ) hero . jumpLeft…" at bounding box center [609, 237] width 242 height 267
click at [609, 141] on div "hero . moveUp ( 2 ) hero . moveLeft ( 1 ) hero . moveDown ( 3 ) hero . jumpLeft…" at bounding box center [609, 237] width 242 height 267
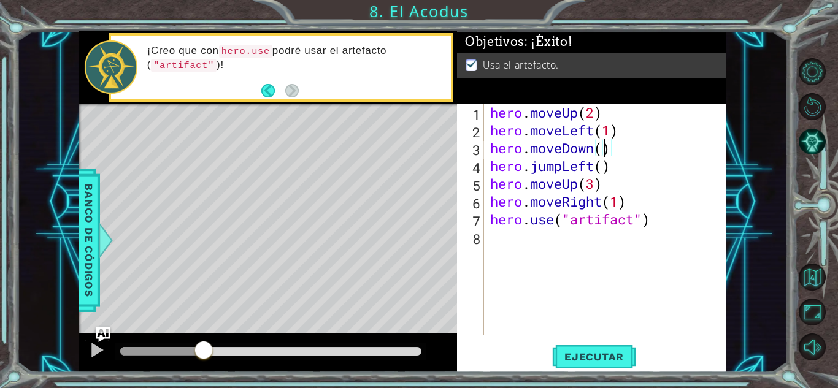
scroll to position [0, 5]
click at [590, 178] on div "hero . moveUp ( 2 ) hero . moveLeft ( 1 ) hero . moveDown ( 2 ) hero . jumpLeft…" at bounding box center [609, 237] width 242 height 267
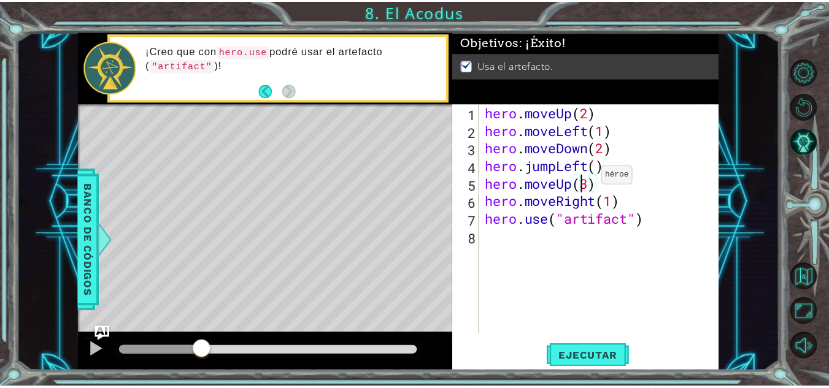
scroll to position [0, 4]
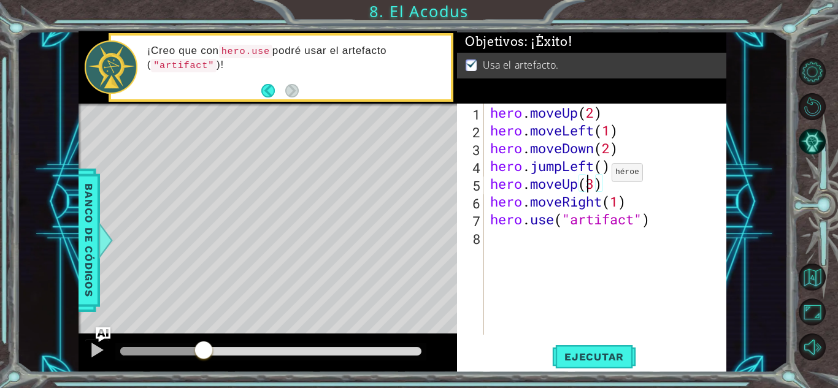
click at [593, 176] on div "hero . moveUp ( 2 ) hero . moveLeft ( 1 ) hero . moveDown ( 2 ) hero . jumpLeft…" at bounding box center [609, 237] width 242 height 267
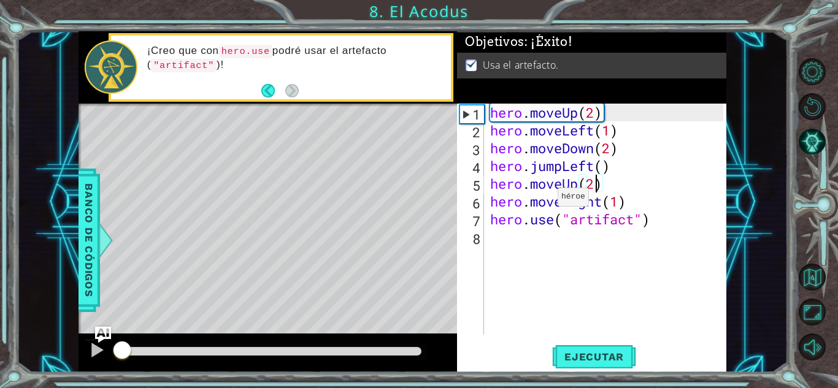
drag, startPoint x: 206, startPoint y: 348, endPoint x: 102, endPoint y: 340, distance: 104.0
click at [102, 340] on div "1 ההההההההההההההההההההההההההההההההההההההההההההההההההההההההההההההההההההההההההההה…" at bounding box center [403, 202] width 648 height 342
type textarea "hero.moveUp(2)"
click at [599, 355] on span "Ejecutar" at bounding box center [594, 357] width 84 height 12
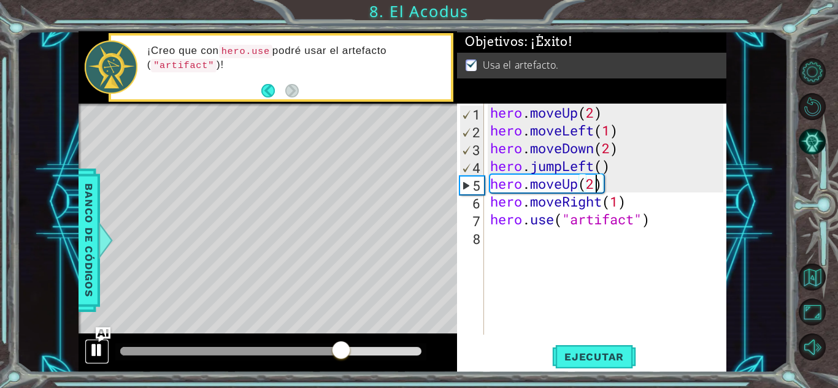
click at [90, 343] on div at bounding box center [97, 350] width 16 height 16
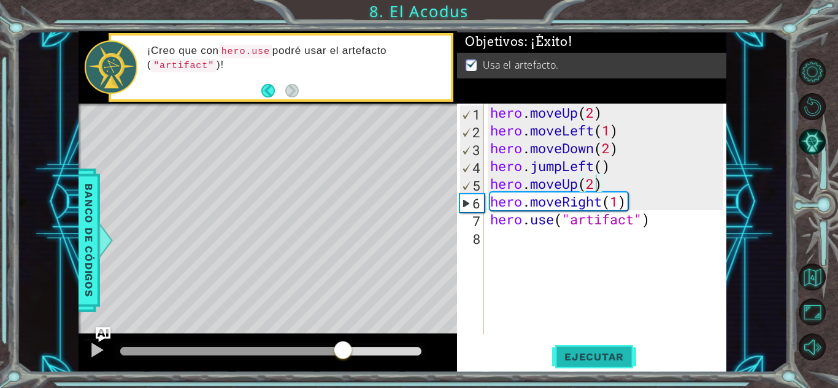
click at [594, 355] on span "Ejecutar" at bounding box center [594, 357] width 84 height 12
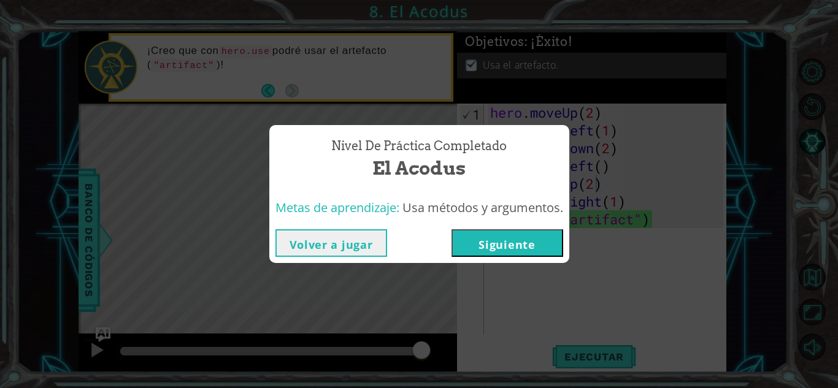
click at [518, 244] on button "Siguiente" at bounding box center [507, 243] width 112 height 28
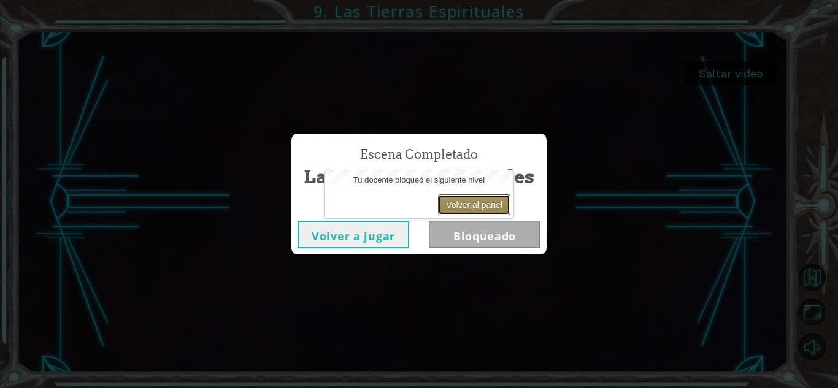
click at [463, 196] on button "Volver al panel" at bounding box center [474, 204] width 72 height 21
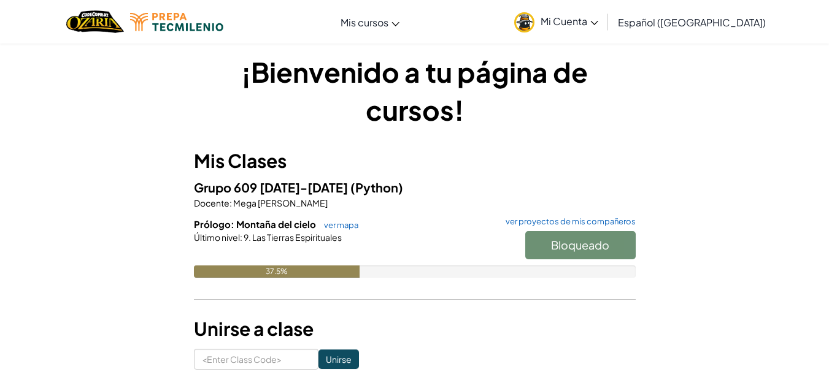
scroll to position [9, 0]
